Goal: Navigation & Orientation: Find specific page/section

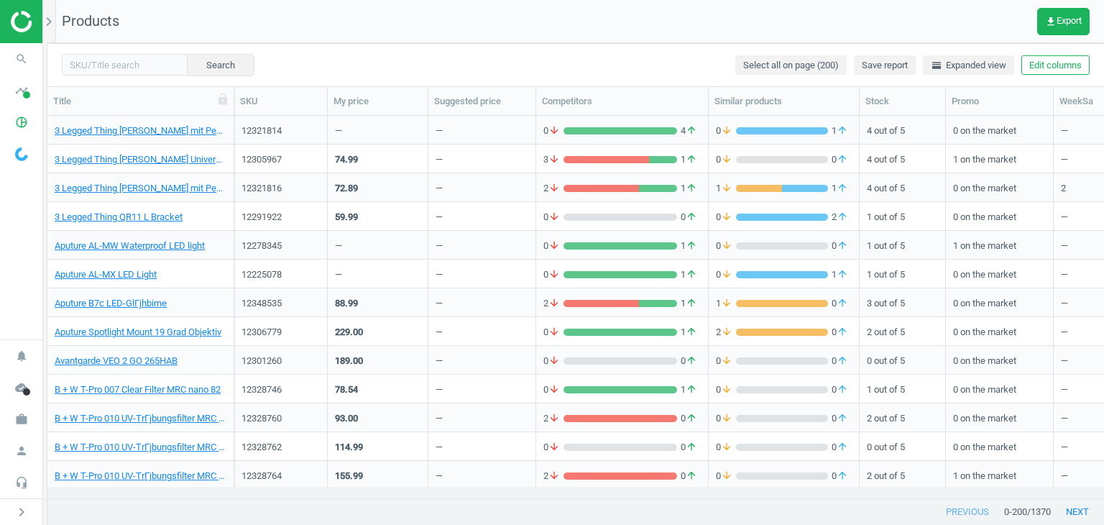
scroll to position [12, 12]
click at [22, 424] on icon "work" at bounding box center [21, 419] width 27 height 27
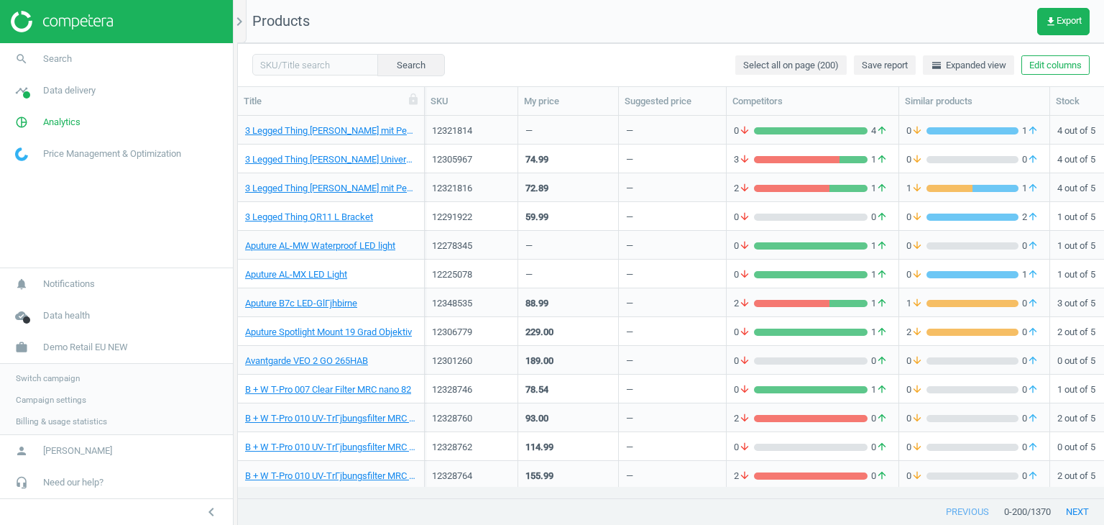
scroll to position [360, 856]
click at [42, 395] on span "Campaign settings" at bounding box center [51, 399] width 70 height 12
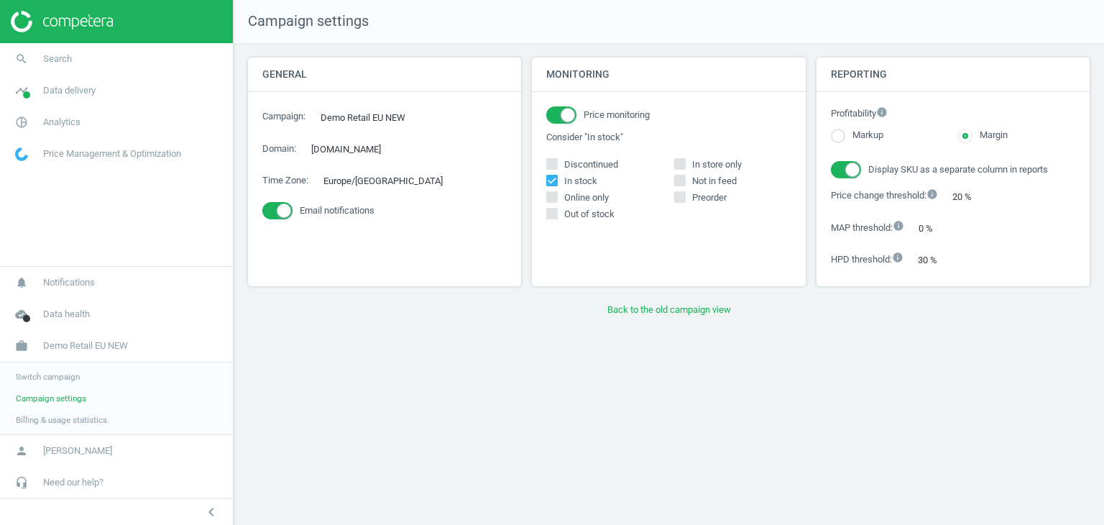
click at [58, 382] on span "Switch campaign" at bounding box center [48, 377] width 64 height 12
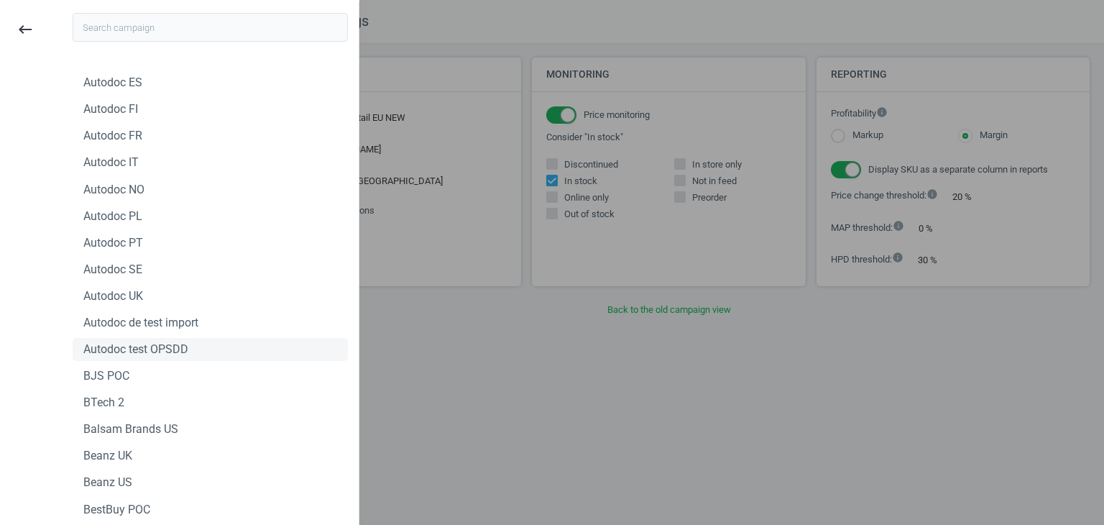
scroll to position [863, 0]
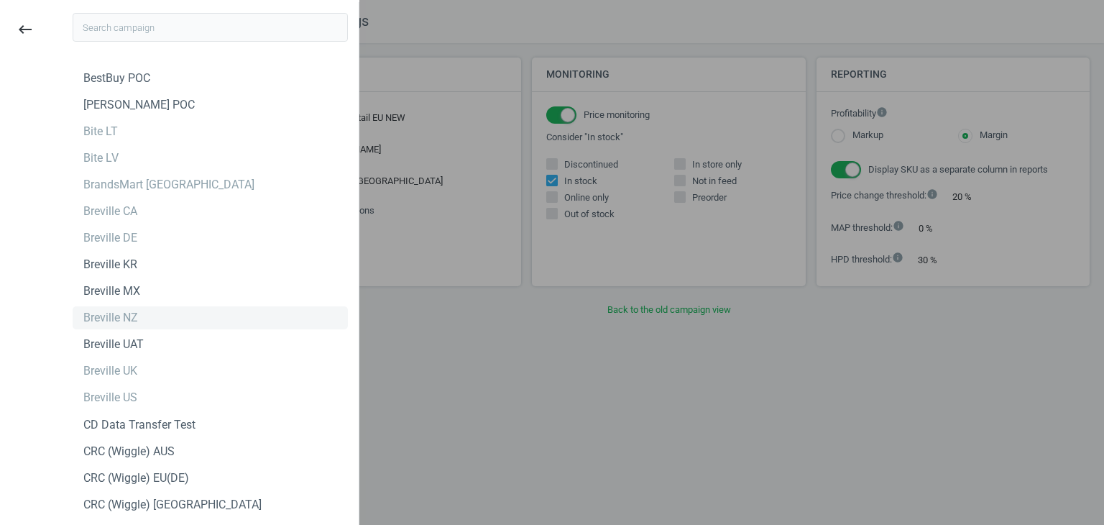
click at [134, 315] on div "Breville NZ" at bounding box center [110, 318] width 55 height 16
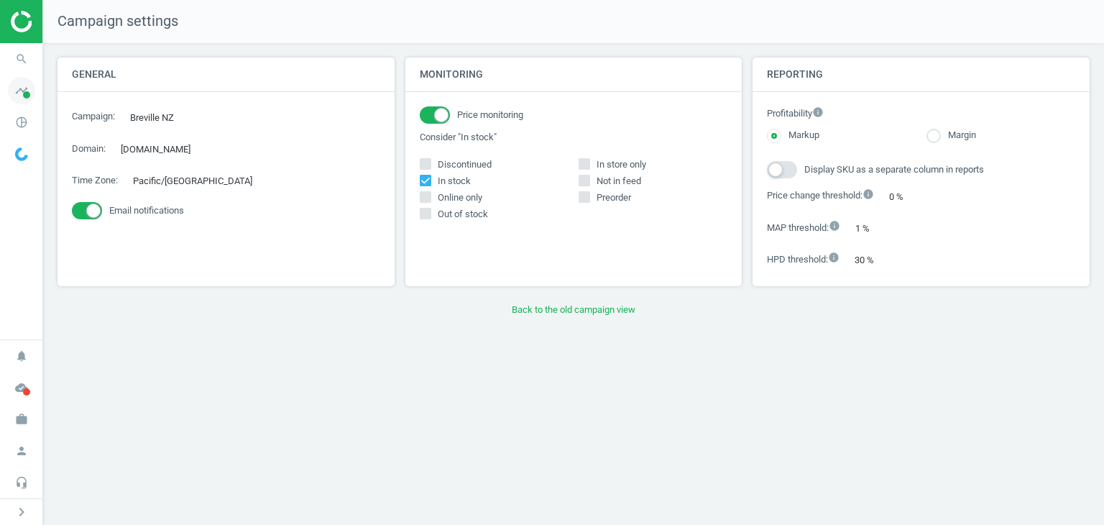
click at [26, 88] on icon "timeline" at bounding box center [21, 90] width 27 height 27
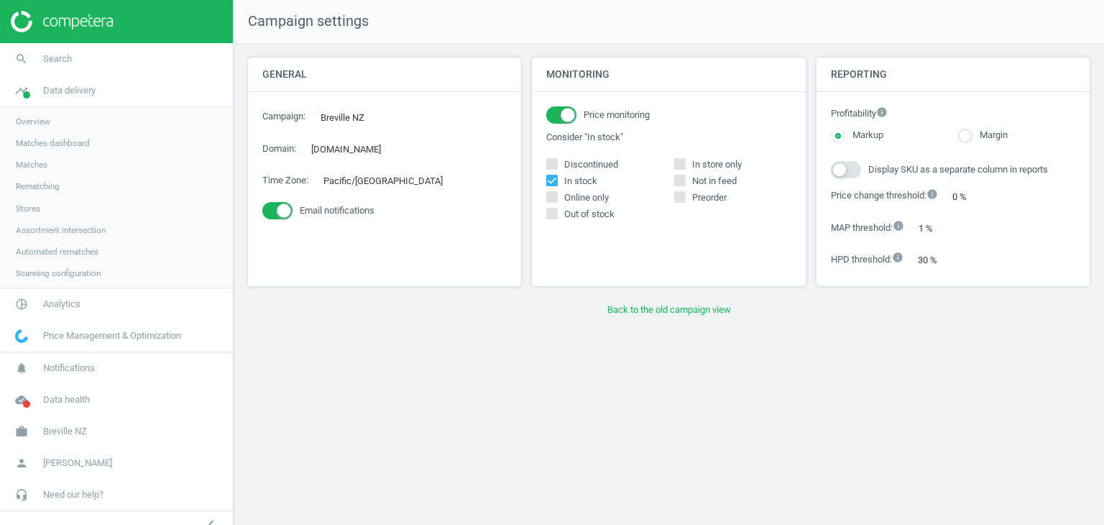
click at [30, 205] on span "Stores" at bounding box center [28, 209] width 24 height 12
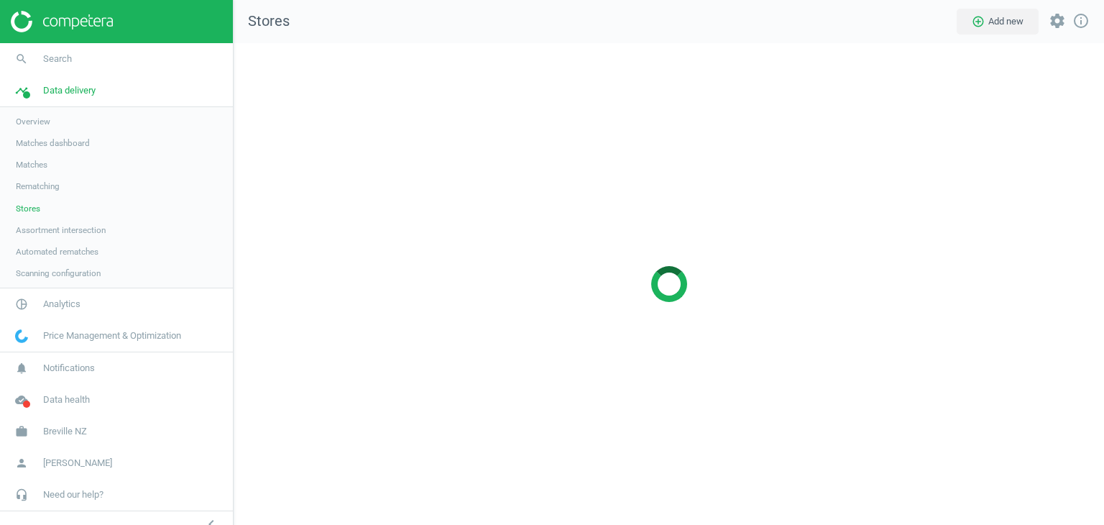
scroll to position [503, 892]
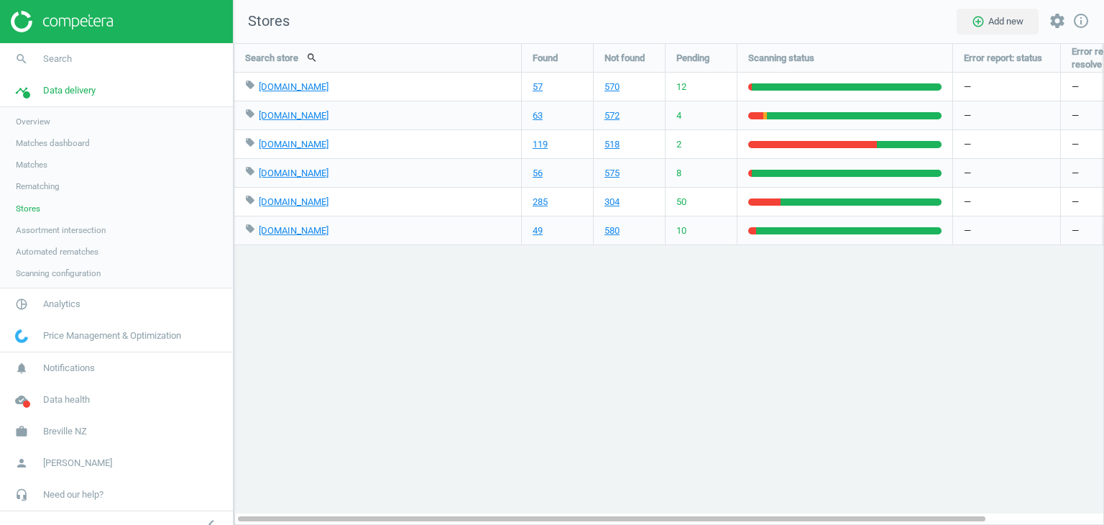
click at [1001, 241] on div "—" at bounding box center [1006, 230] width 107 height 28
click at [1079, 377] on div "Search store search Found Not found Pending Scanning status Error report: statu…" at bounding box center [669, 284] width 871 height 482
